Goal: Task Accomplishment & Management: Use online tool/utility

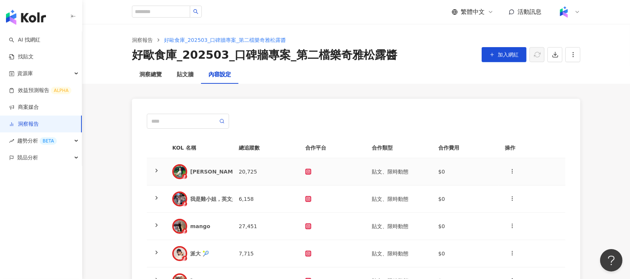
click at [323, 172] on div at bounding box center [332, 171] width 55 height 6
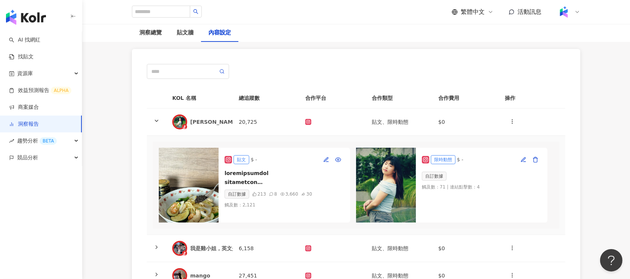
scroll to position [0, 1]
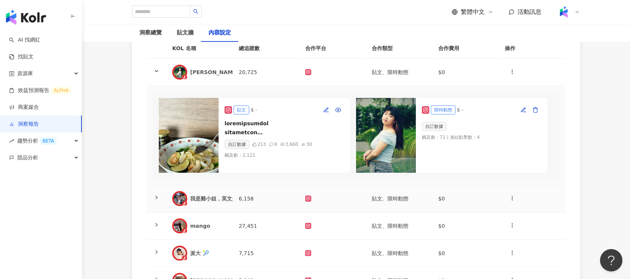
click at [311, 197] on td at bounding box center [332, 198] width 66 height 27
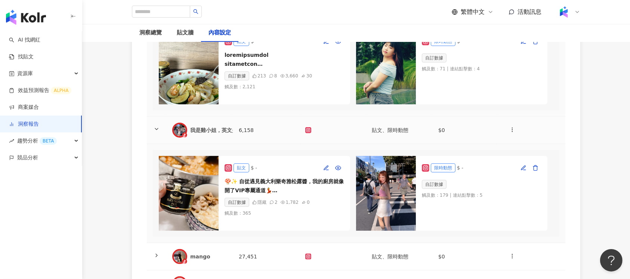
scroll to position [199, 0]
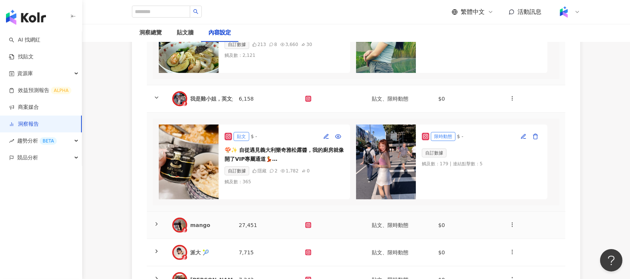
click at [299, 239] on td at bounding box center [332, 224] width 66 height 27
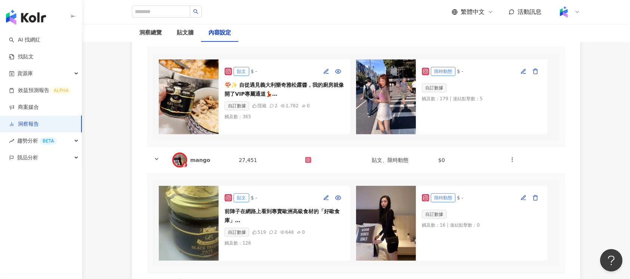
scroll to position [348, 0]
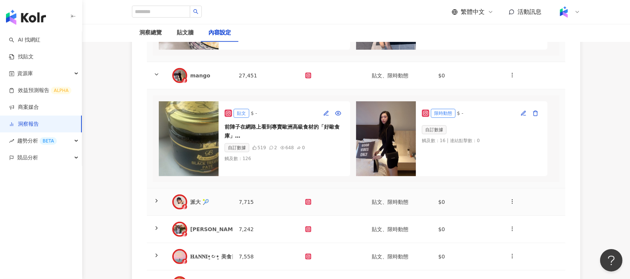
click at [307, 215] on td at bounding box center [332, 201] width 66 height 27
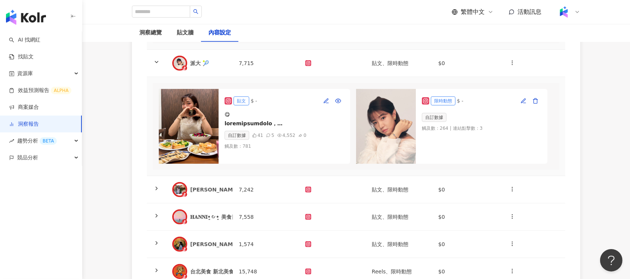
scroll to position [498, 0]
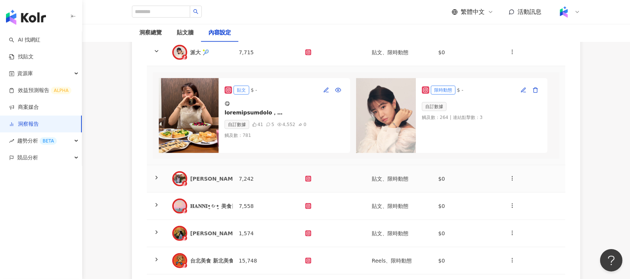
click at [313, 192] on td at bounding box center [332, 178] width 66 height 27
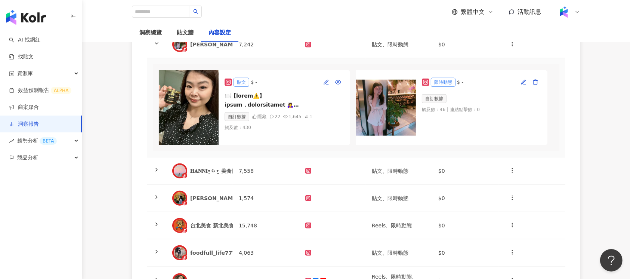
scroll to position [647, 0]
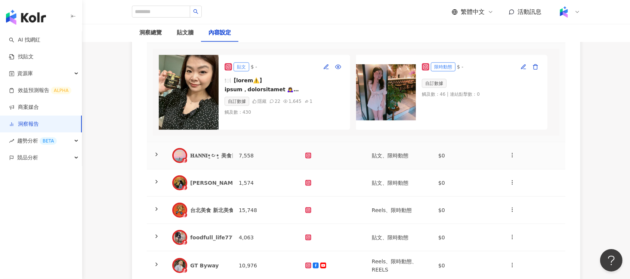
click at [296, 169] on td "7,558" at bounding box center [266, 155] width 66 height 27
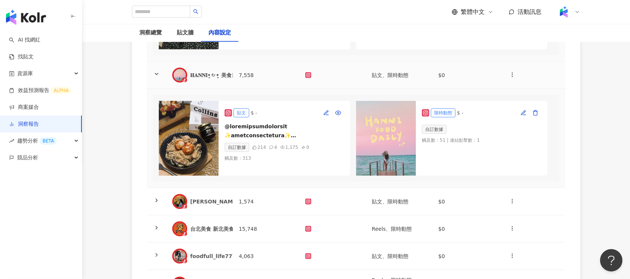
scroll to position [796, 0]
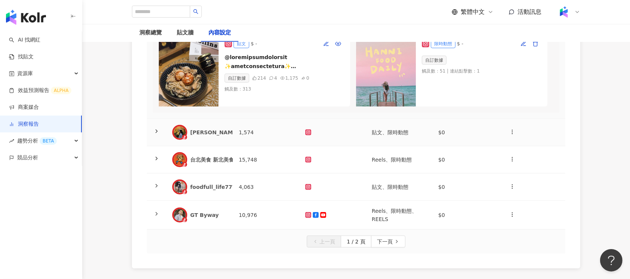
click at [289, 146] on td "1,574" at bounding box center [266, 132] width 66 height 27
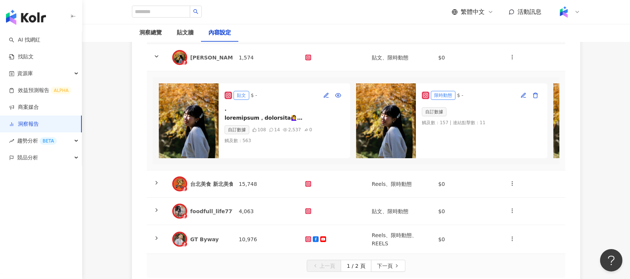
scroll to position [946, 0]
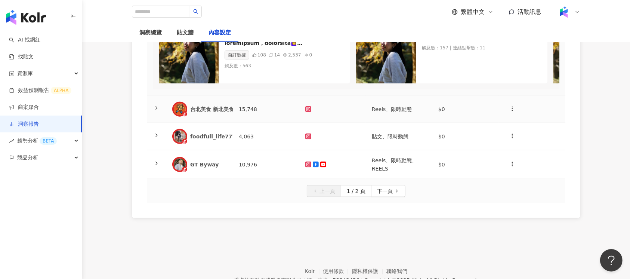
click at [275, 123] on td "15,748" at bounding box center [266, 109] width 66 height 27
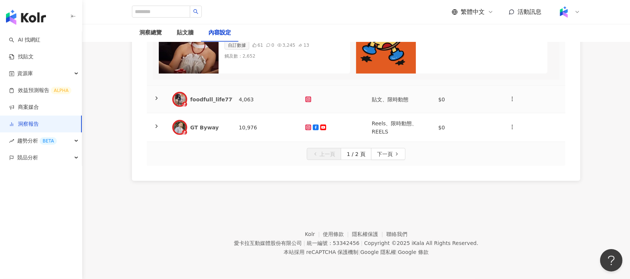
click at [265, 113] on td "4,063" at bounding box center [266, 99] width 66 height 27
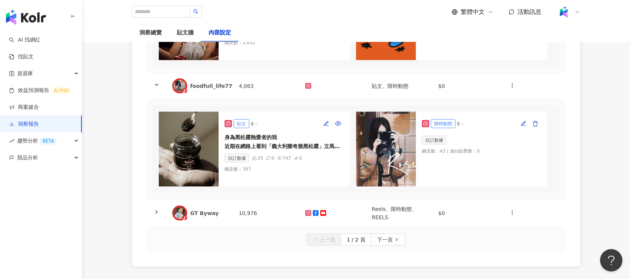
scroll to position [1248, 0]
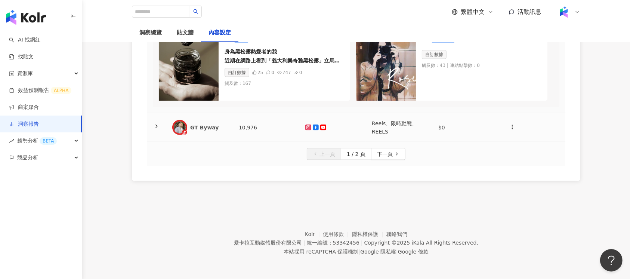
click at [279, 126] on td "10,976" at bounding box center [266, 127] width 66 height 29
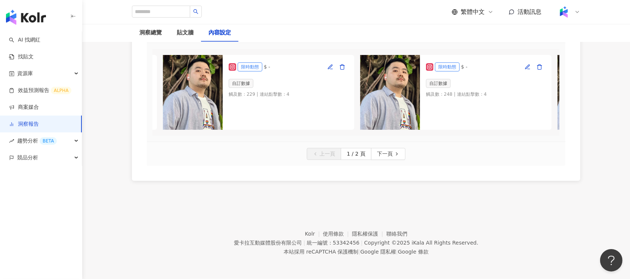
scroll to position [0, 213]
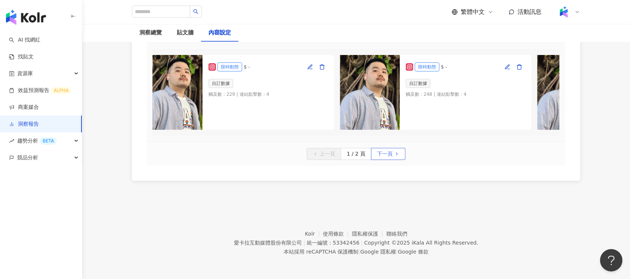
click at [386, 160] on span "下一頁" at bounding box center [385, 154] width 16 height 12
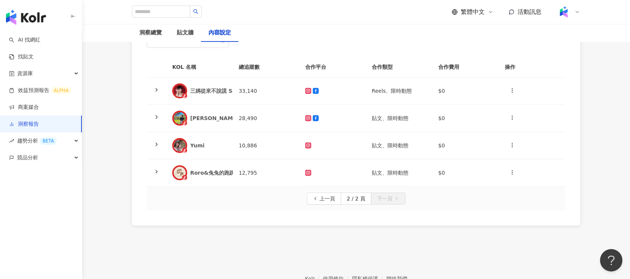
scroll to position [81, 0]
click at [366, 95] on td "Reels、限時動態" at bounding box center [399, 90] width 66 height 27
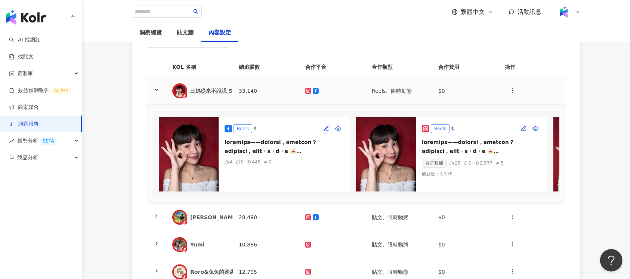
click at [332, 85] on td at bounding box center [332, 90] width 66 height 27
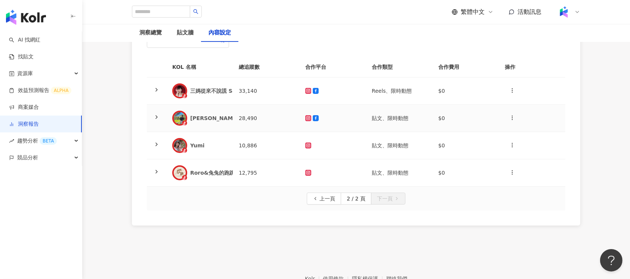
click at [321, 124] on td at bounding box center [332, 118] width 66 height 27
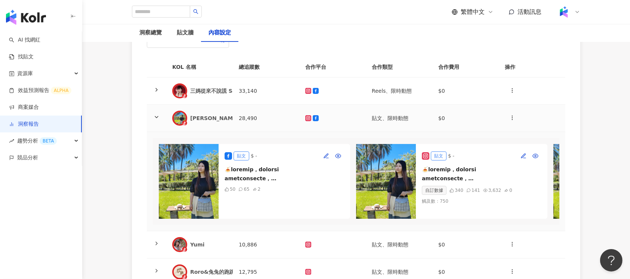
click at [328, 119] on div at bounding box center [332, 118] width 55 height 6
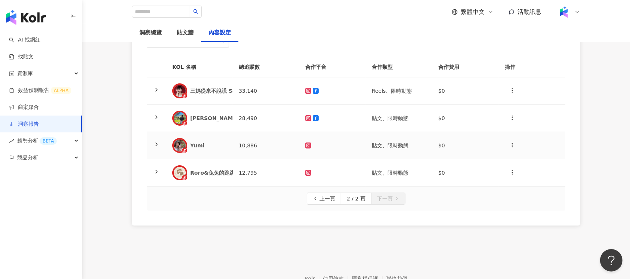
click at [320, 148] on td at bounding box center [332, 145] width 66 height 27
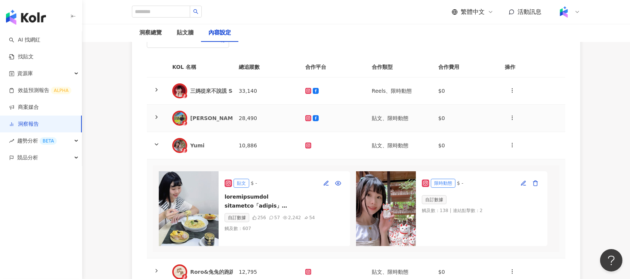
click at [332, 116] on div at bounding box center [332, 118] width 55 height 6
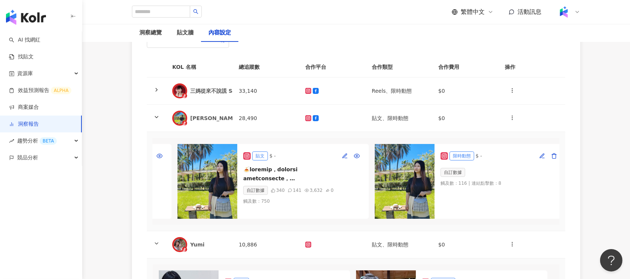
scroll to position [0, 199]
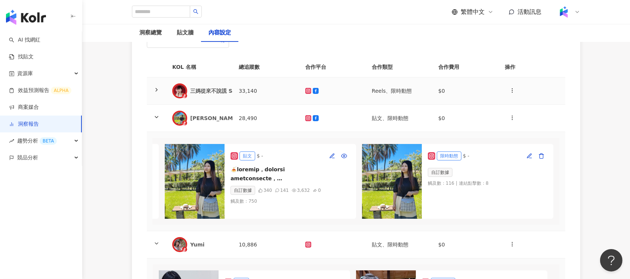
click at [364, 85] on td at bounding box center [332, 90] width 66 height 27
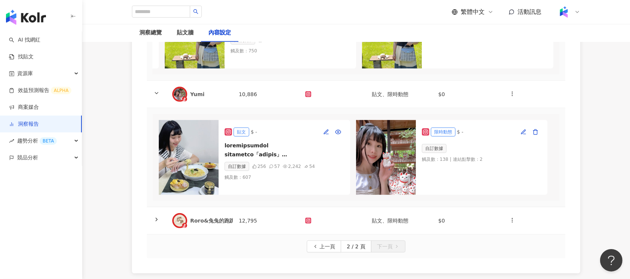
scroll to position [0, 1]
click at [329, 234] on td at bounding box center [332, 220] width 66 height 27
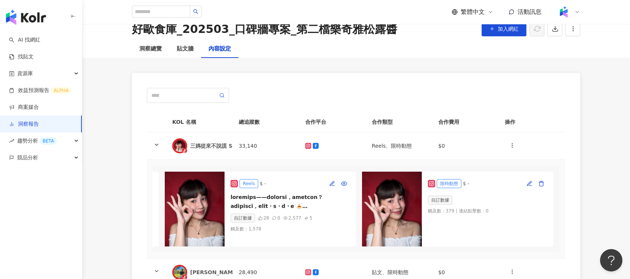
scroll to position [0, 0]
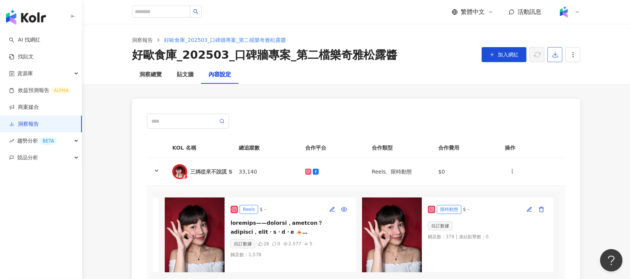
click at [555, 60] on button "button" at bounding box center [554, 54] width 15 height 15
click at [561, 88] on span "匯出 Excel" at bounding box center [566, 87] width 26 height 8
